Goal: Task Accomplishment & Management: Use online tool/utility

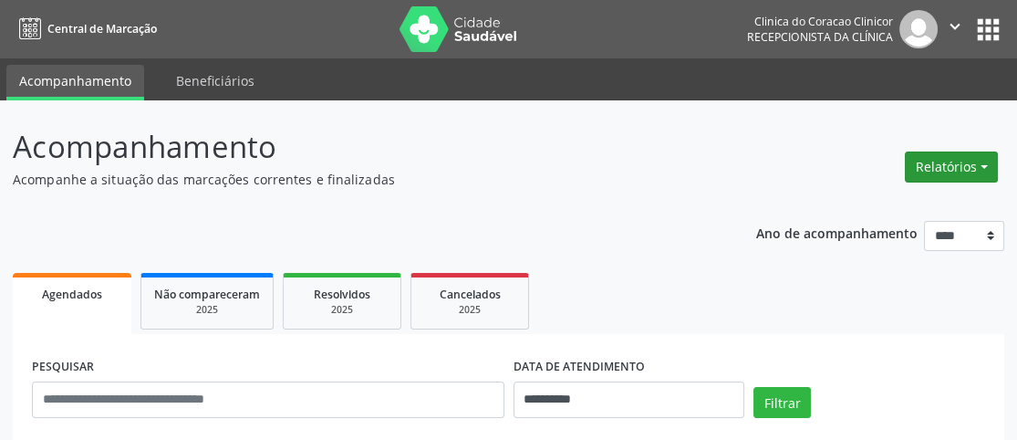
click at [984, 155] on button "Relatórios" at bounding box center [951, 166] width 93 height 31
click at [883, 201] on link "Agendamentos" at bounding box center [901, 206] width 196 height 26
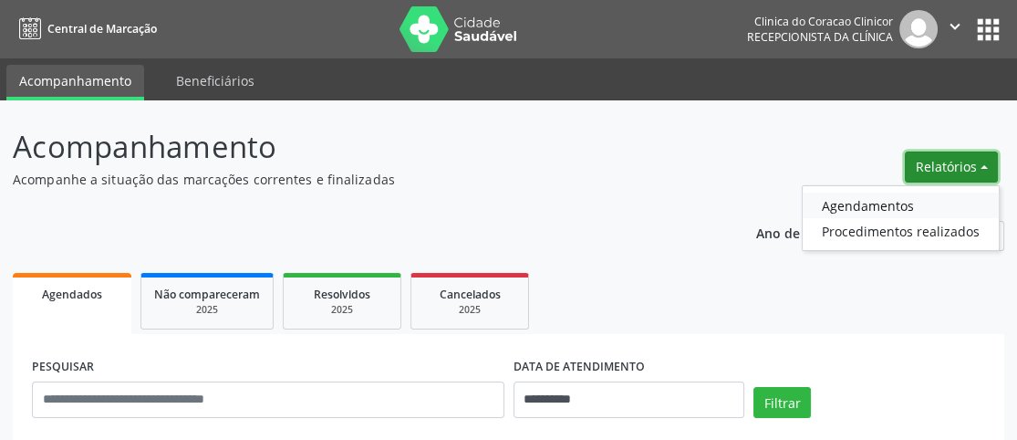
select select "*"
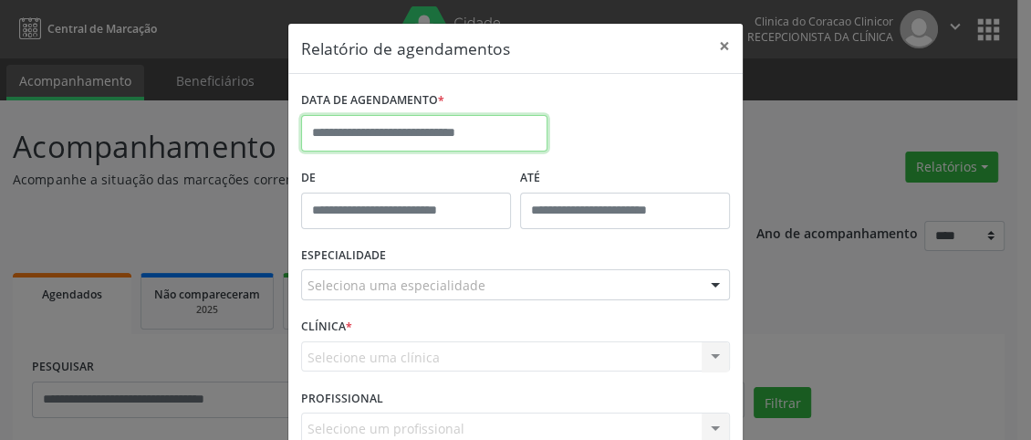
click at [484, 134] on input "text" at bounding box center [424, 133] width 246 height 36
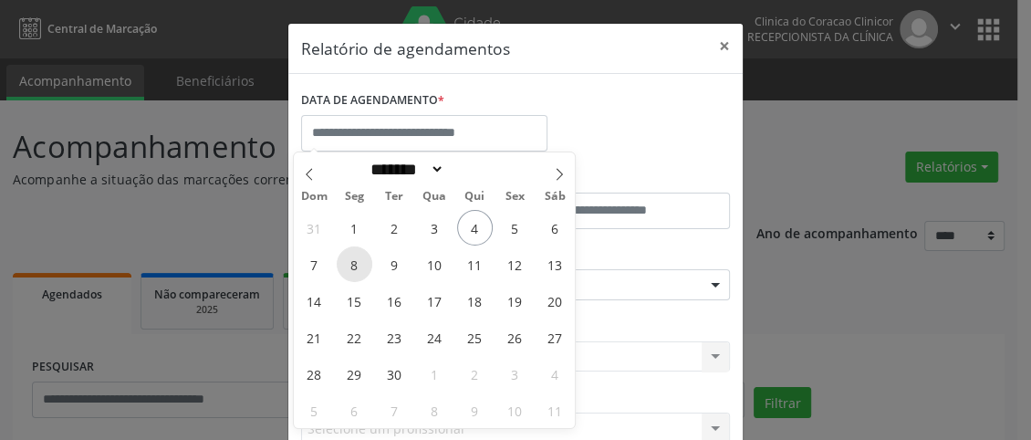
click at [356, 263] on span "8" at bounding box center [355, 264] width 36 height 36
type input "**********"
click at [356, 263] on span "8" at bounding box center [355, 264] width 36 height 36
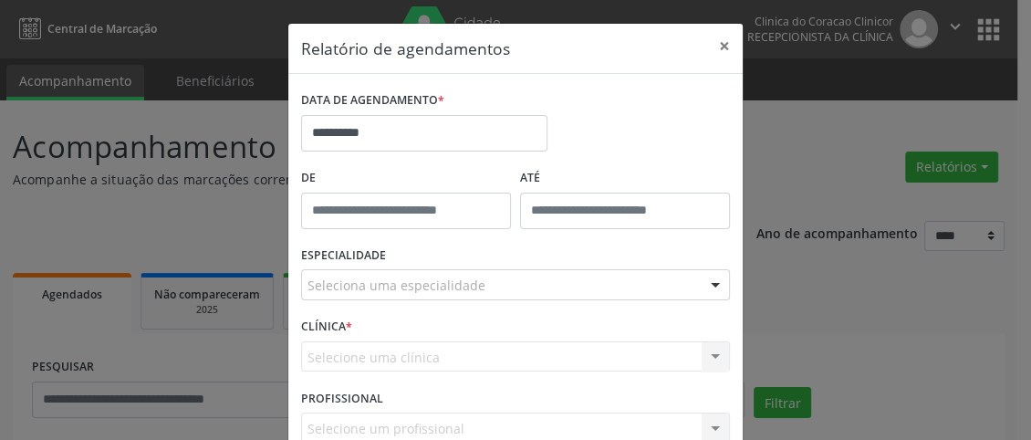
scroll to position [91, 0]
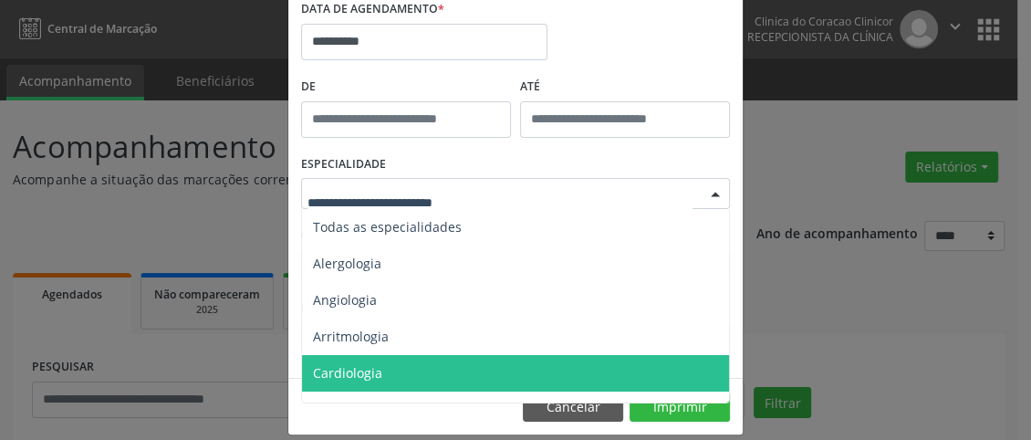
click at [364, 377] on span "Cardiologia" at bounding box center [347, 372] width 69 height 17
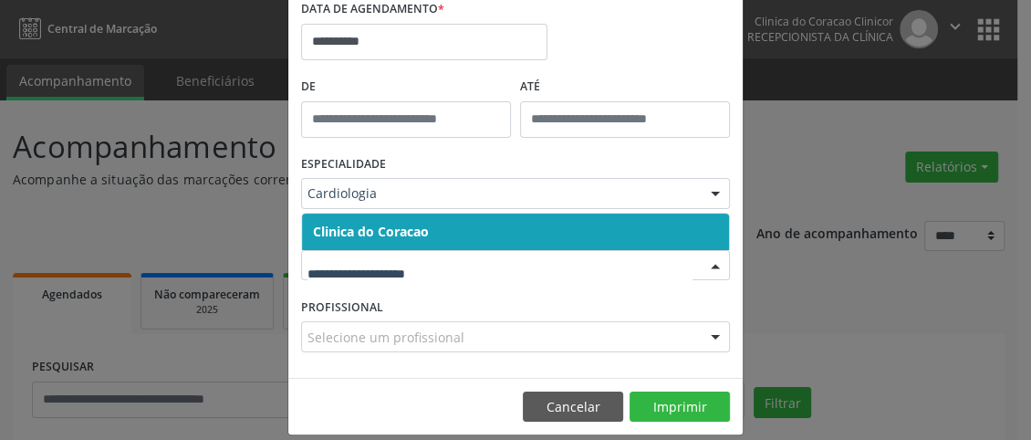
click at [446, 224] on span "Clinica do Coracao" at bounding box center [515, 231] width 427 height 36
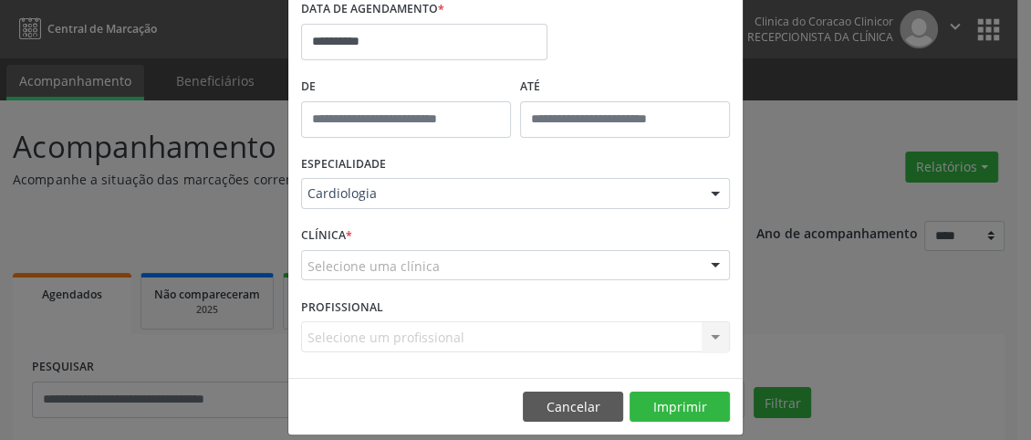
click at [436, 255] on div "Selecione uma clínica" at bounding box center [515, 265] width 429 height 31
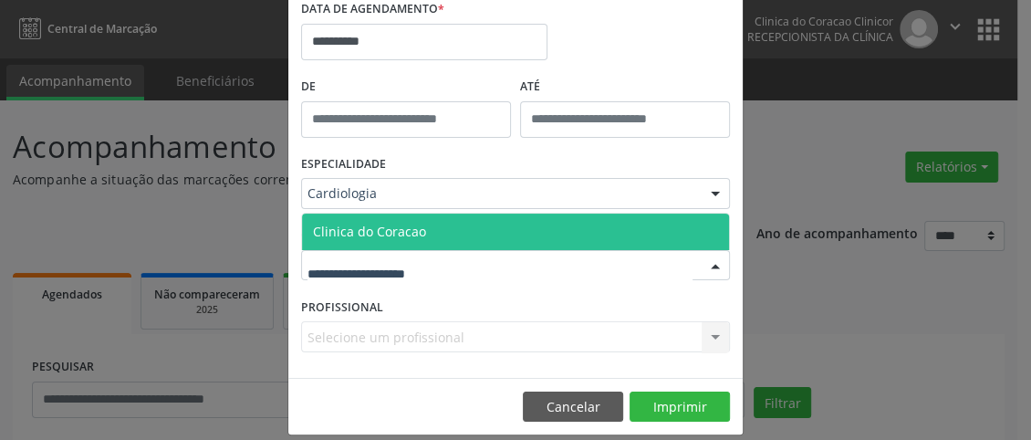
click at [438, 219] on span "Clinica do Coracao" at bounding box center [515, 231] width 427 height 36
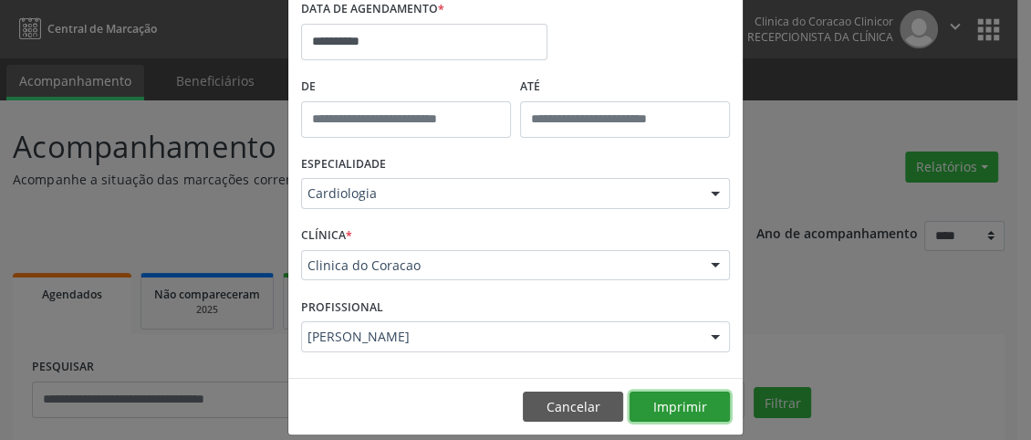
click at [680, 406] on button "Imprimir" at bounding box center [680, 406] width 100 height 31
